Goal: Transaction & Acquisition: Purchase product/service

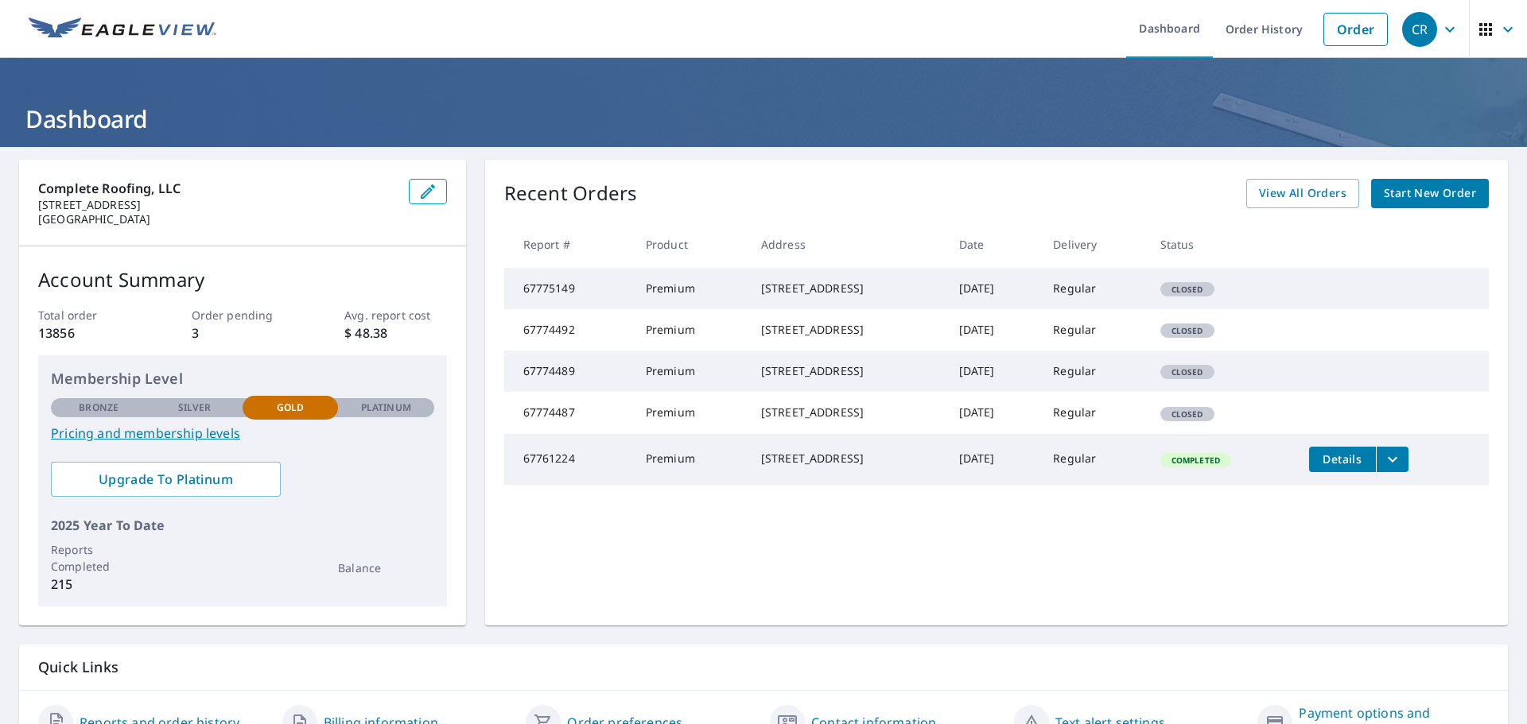
drag, startPoint x: 743, startPoint y: 287, endPoint x: 848, endPoint y: 301, distance: 106.6
click at [848, 297] on div "[STREET_ADDRESS]" at bounding box center [847, 289] width 173 height 16
copy div "[STREET_ADDRESS]"
click at [1415, 198] on span "Start New Order" at bounding box center [1430, 194] width 92 height 20
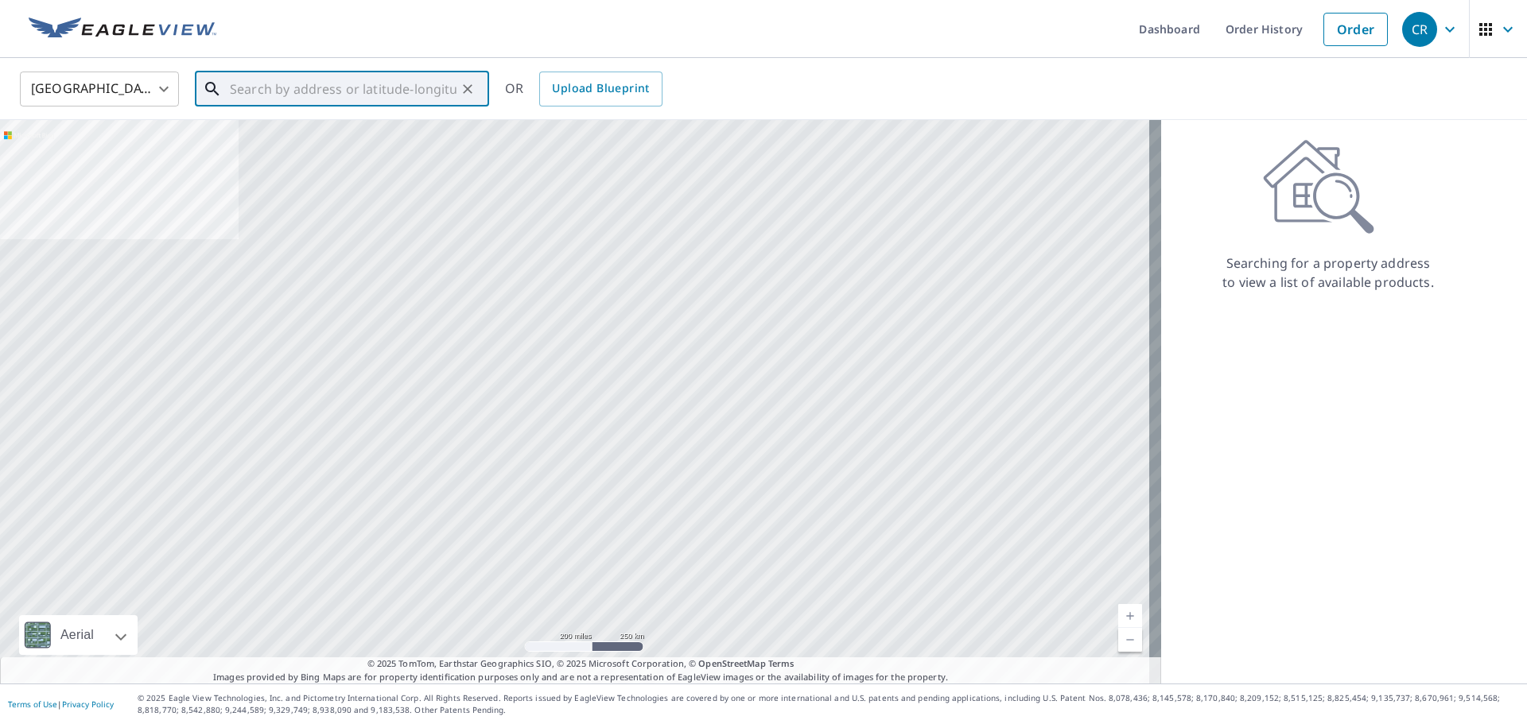
click at [268, 88] on input "text" at bounding box center [343, 89] width 227 height 45
paste input "[STREET_ADDRESS]"
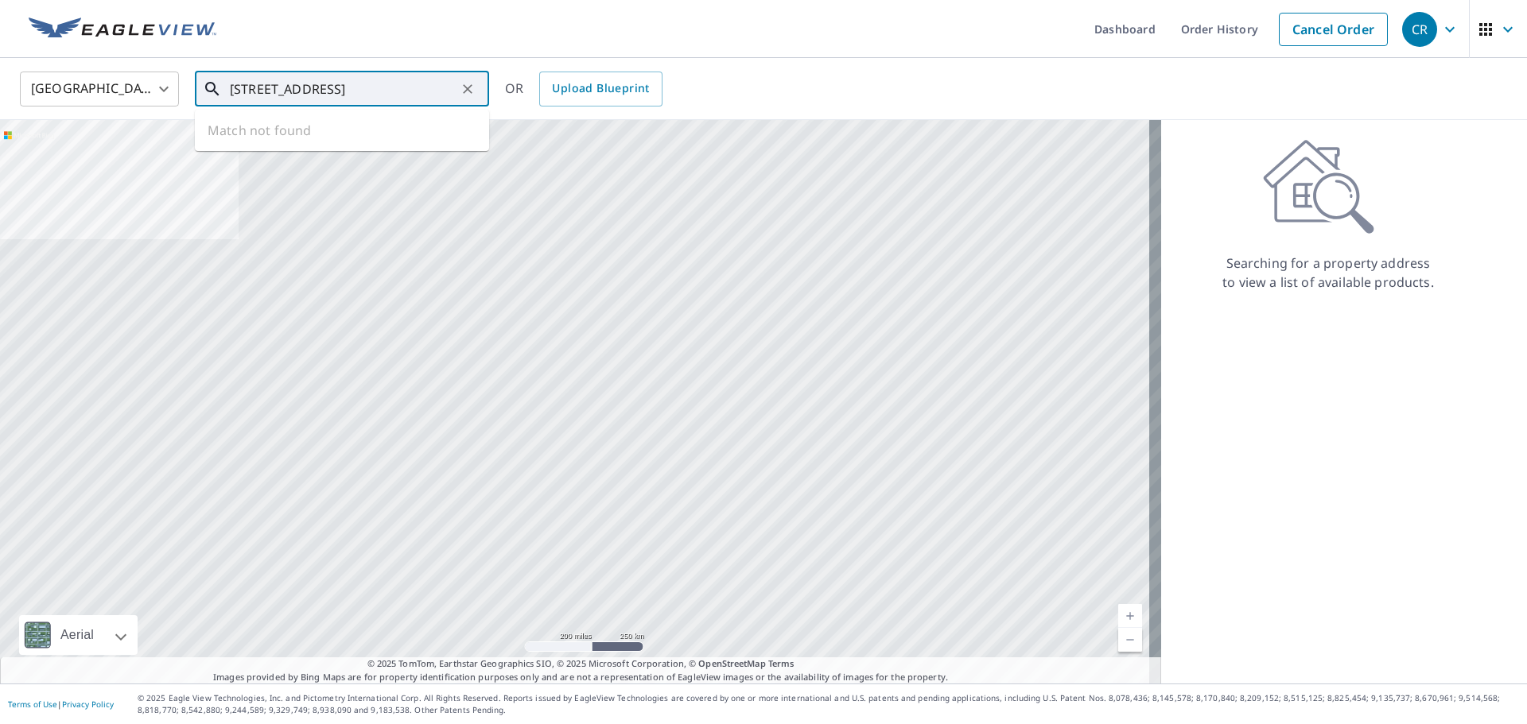
scroll to position [0, 7]
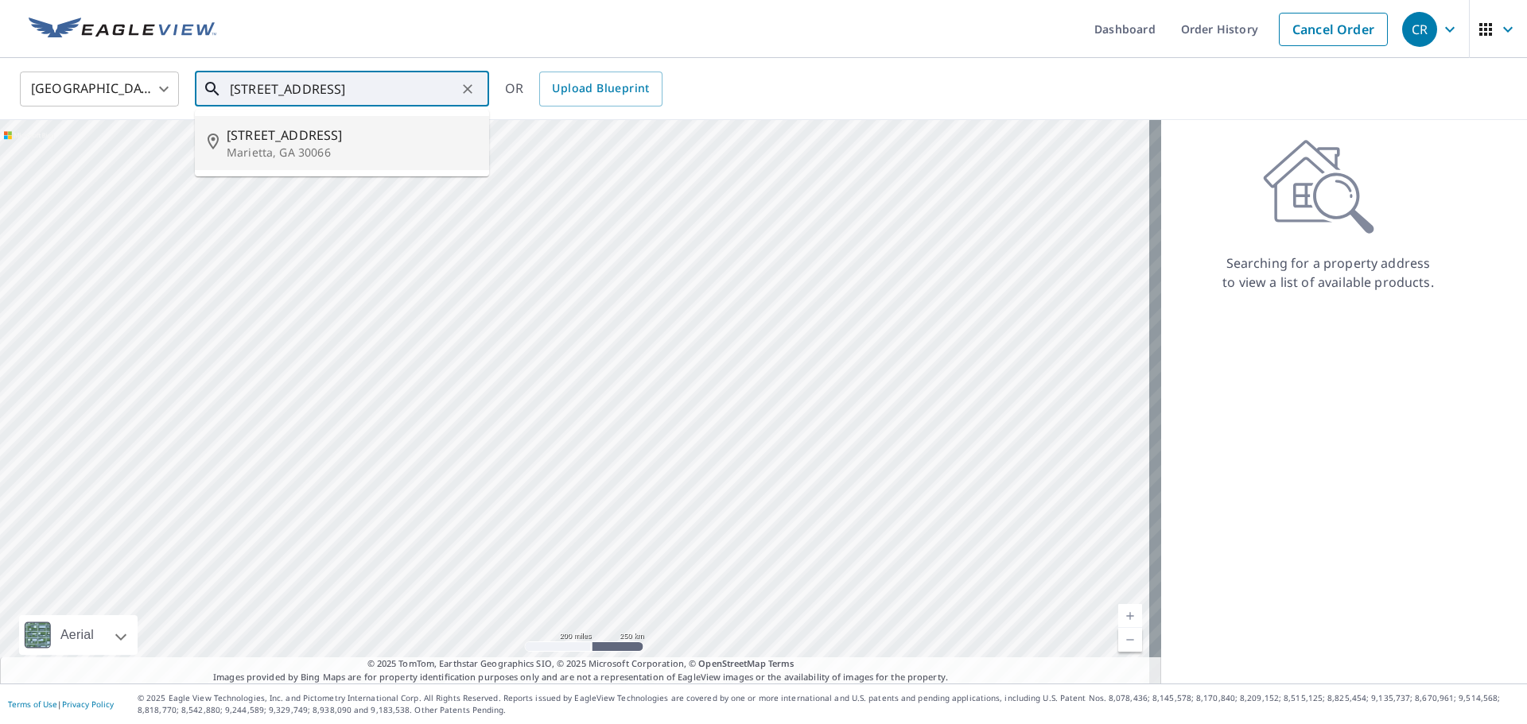
click at [313, 150] on p "Marietta, GA 30066" at bounding box center [352, 153] width 250 height 16
type input "[STREET_ADDRESS]"
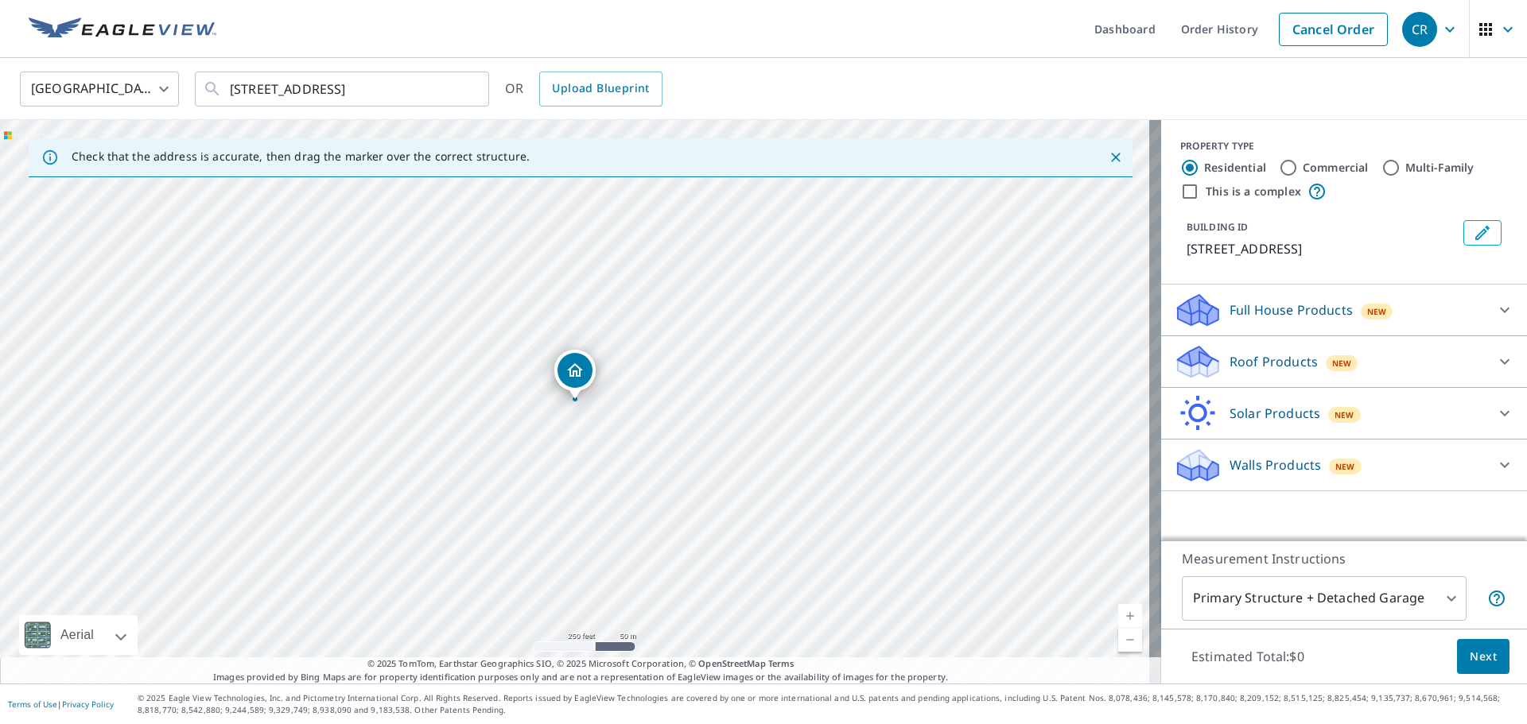
click at [1229, 369] on p "Roof Products" at bounding box center [1273, 361] width 88 height 19
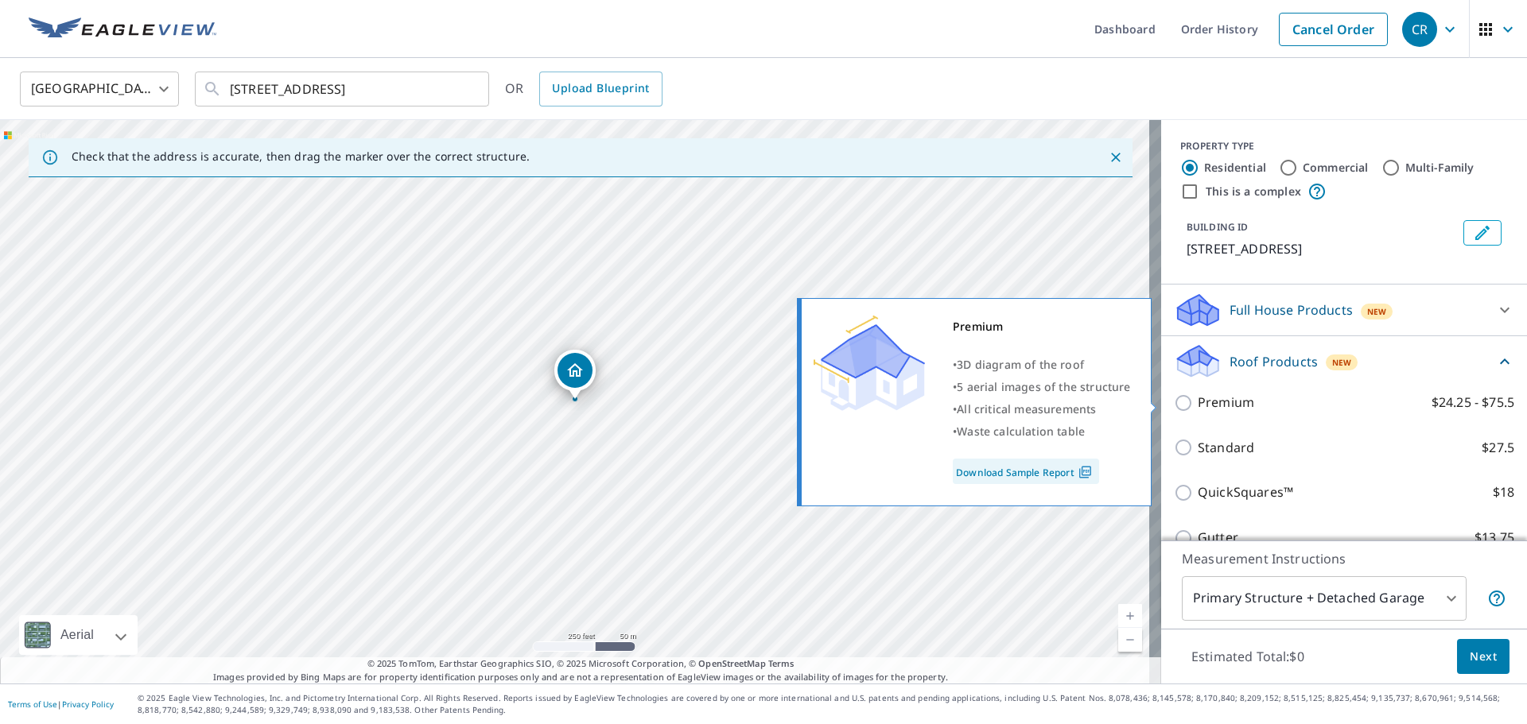
click at [1174, 407] on input "Premium $24.25 - $75.5" at bounding box center [1186, 403] width 24 height 19
checkbox input "true"
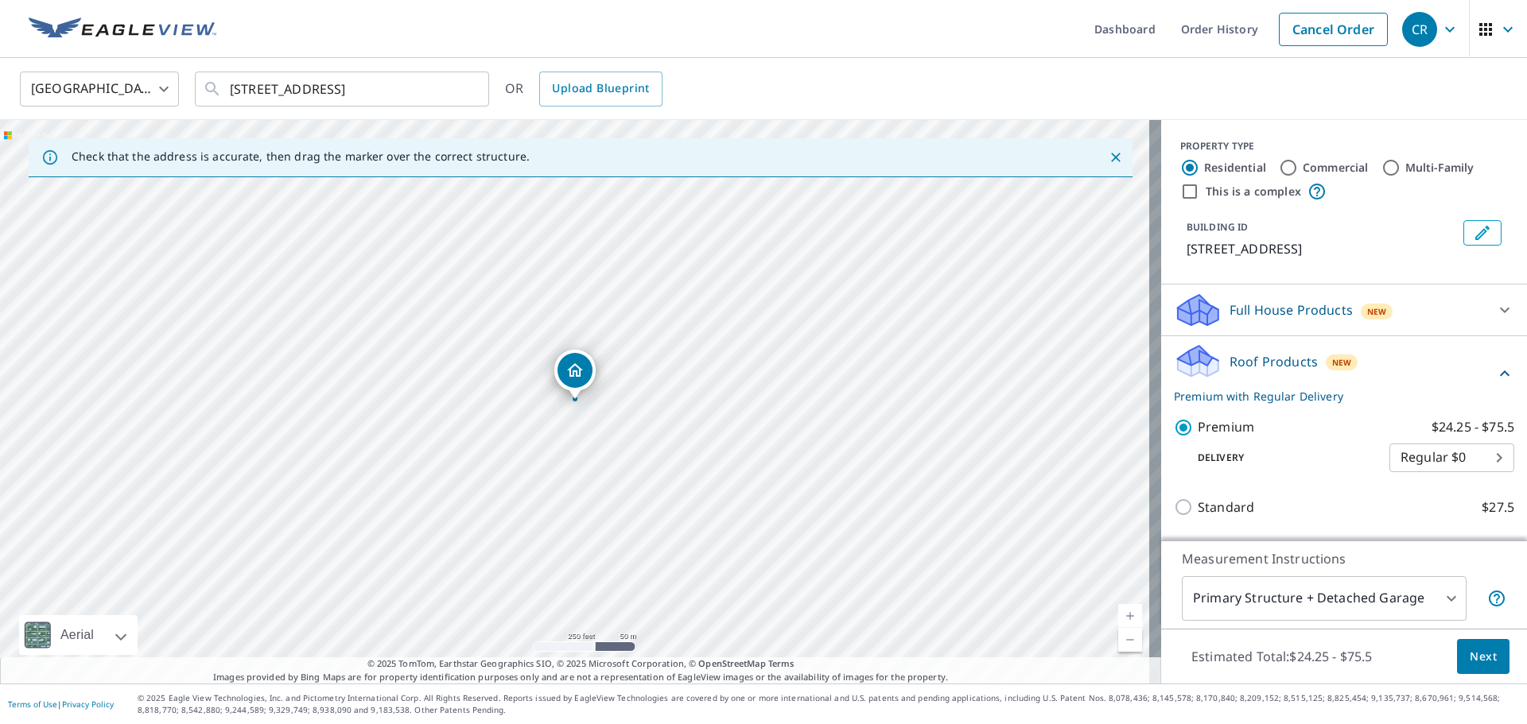
click at [1470, 658] on span "Next" at bounding box center [1483, 657] width 27 height 20
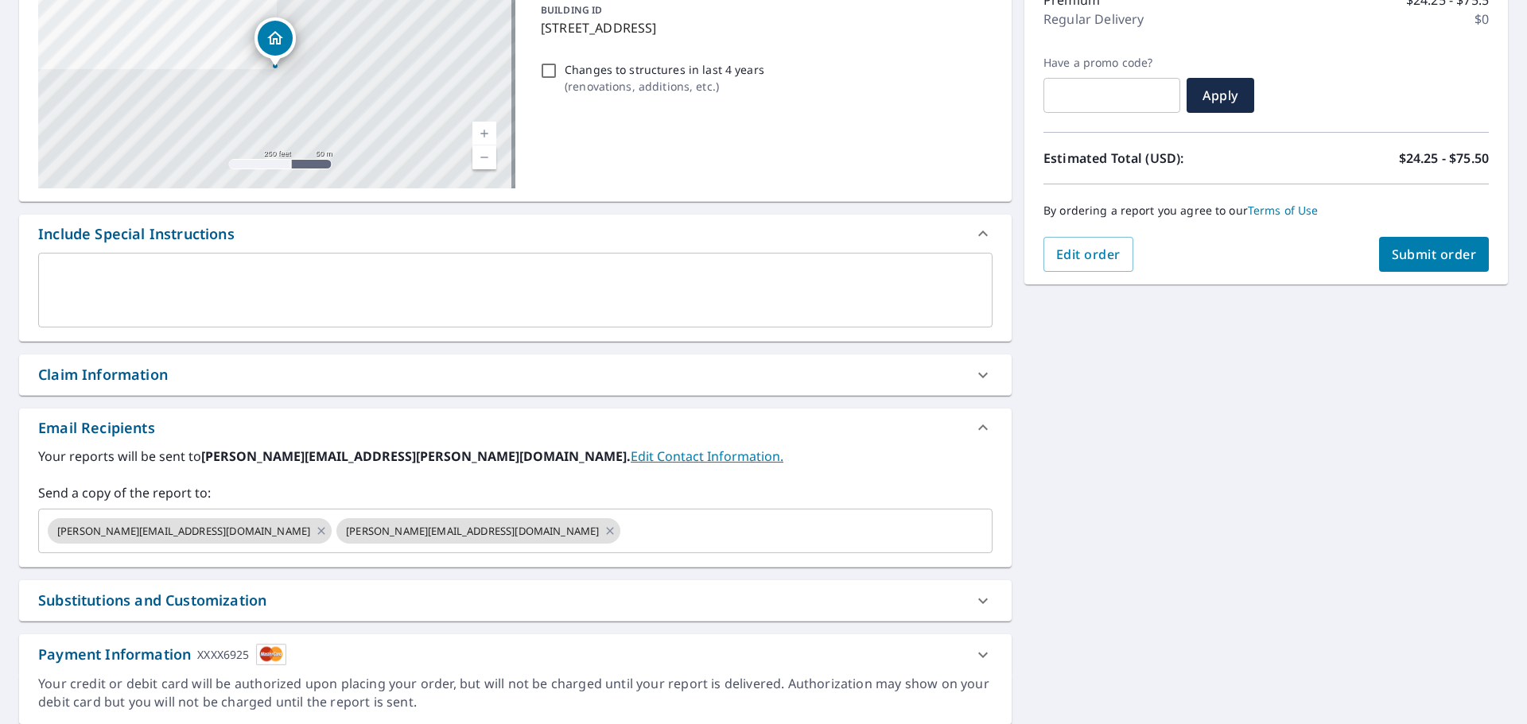
scroll to position [239, 0]
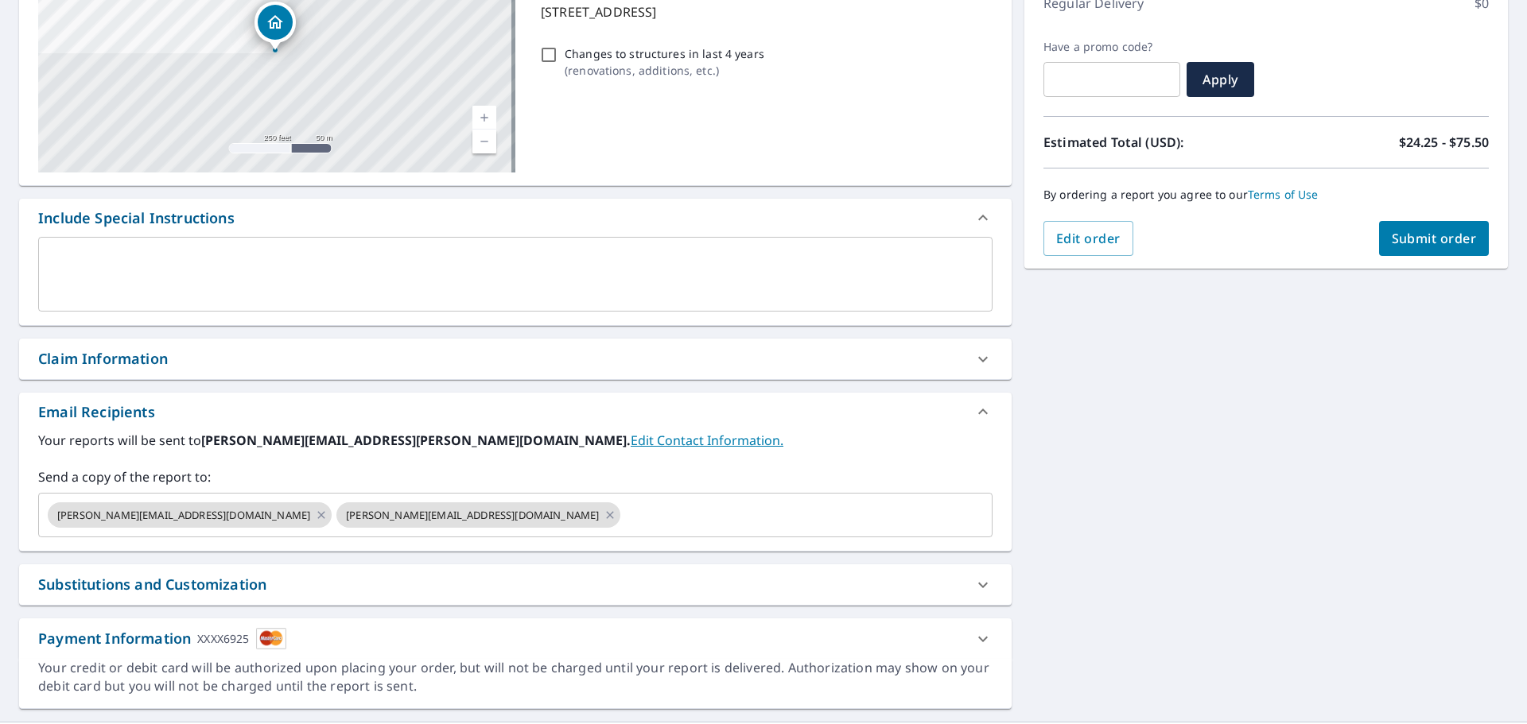
click at [1432, 243] on span "Submit order" at bounding box center [1434, 238] width 85 height 17
checkbox input "true"
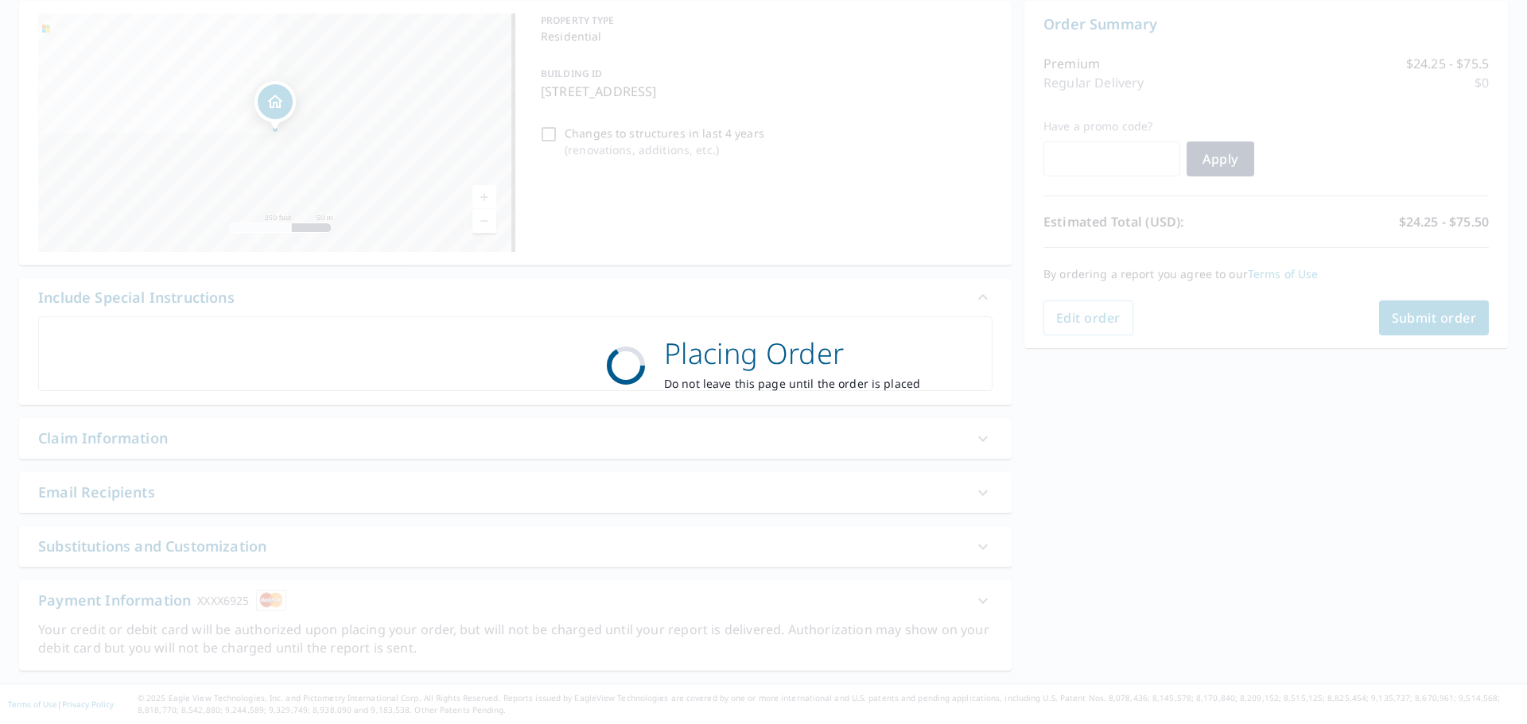
scroll to position [159, 0]
